Goal: Navigation & Orientation: Go to known website

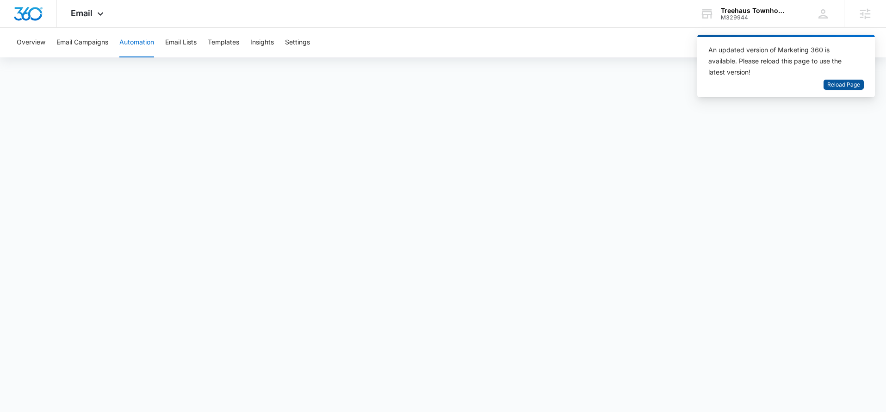
click at [855, 84] on span "Reload Page" at bounding box center [843, 85] width 33 height 9
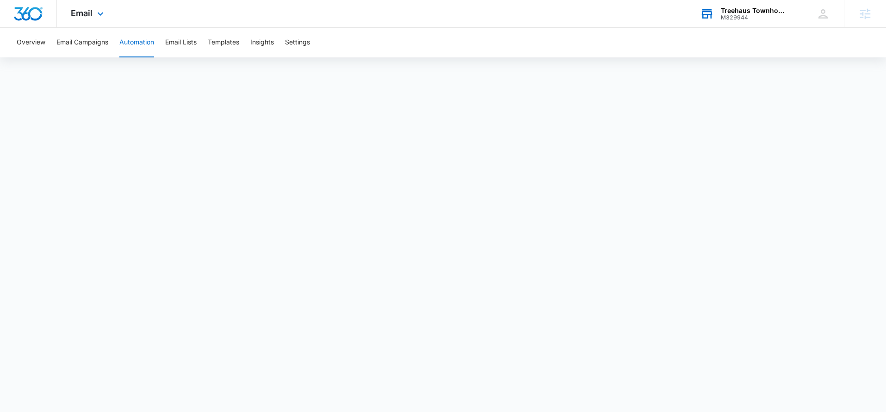
click at [765, 22] on div "Treehaus Townhomes and Flats M329944 Your Accounts View All" at bounding box center [744, 13] width 116 height 27
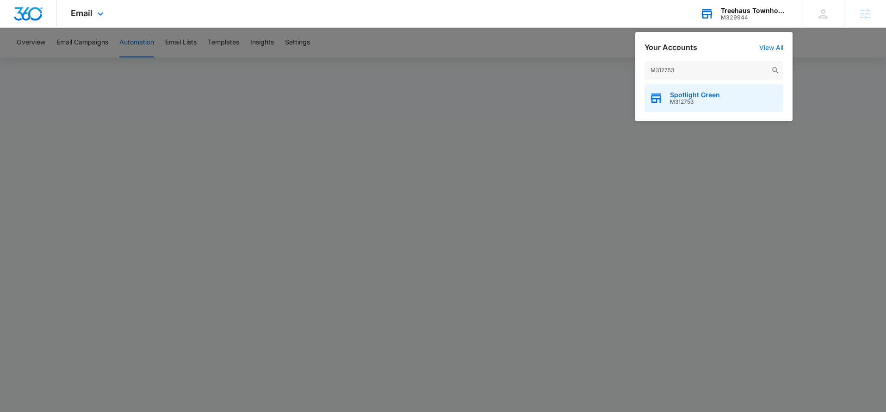
type input "M312753"
click at [736, 102] on div "Spotlight Green M312753" at bounding box center [714, 98] width 139 height 28
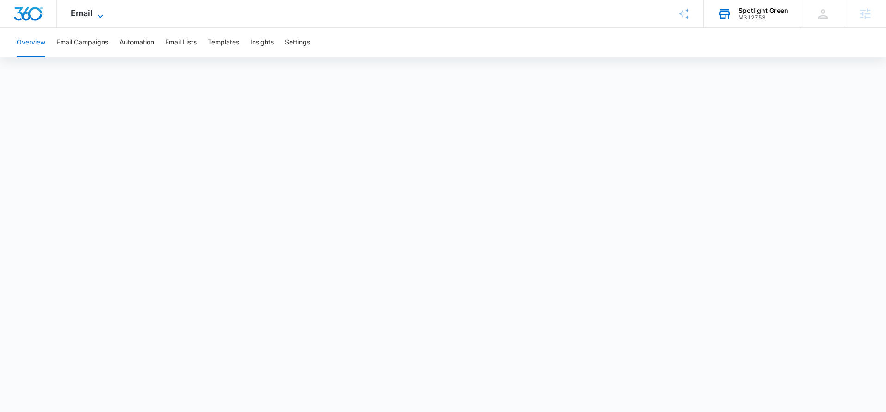
click at [102, 17] on icon at bounding box center [100, 16] width 11 height 11
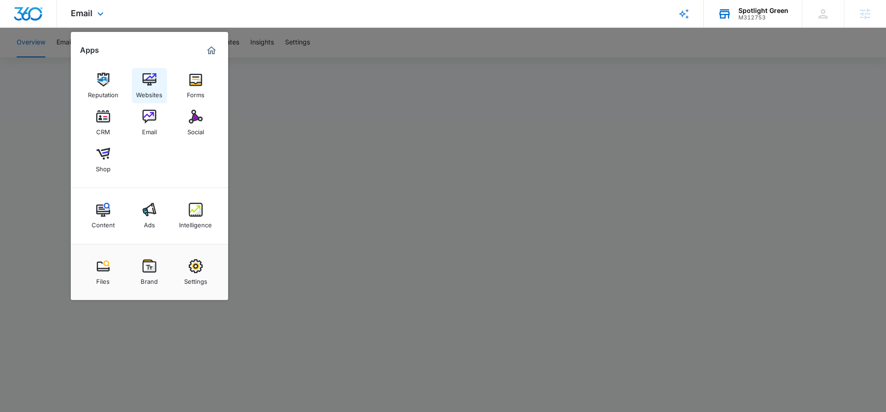
click at [154, 93] on div "Websites" at bounding box center [149, 93] width 26 height 12
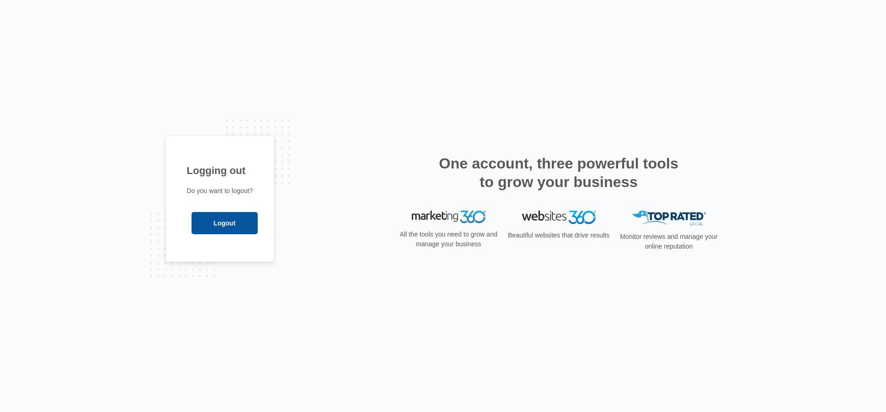
click at [240, 232] on input "Logout" at bounding box center [225, 223] width 66 height 22
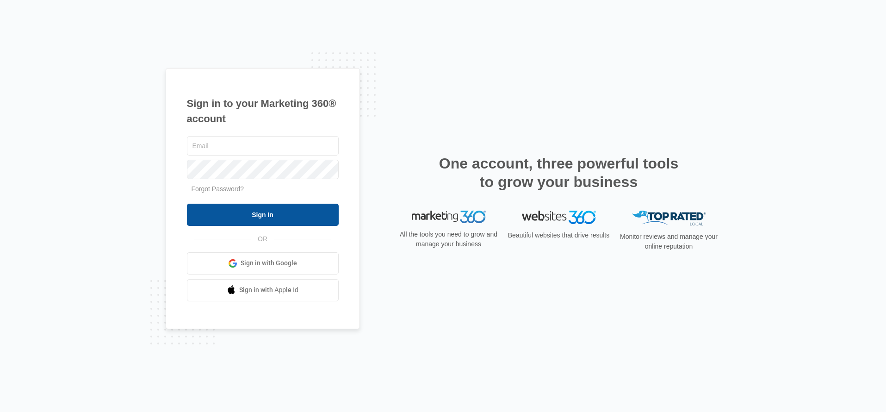
type input "[PERSON_NAME][EMAIL_ADDRESS][PERSON_NAME][DOMAIN_NAME]"
click at [285, 218] on input "Sign In" at bounding box center [263, 215] width 152 height 22
